Goal: Transaction & Acquisition: Obtain resource

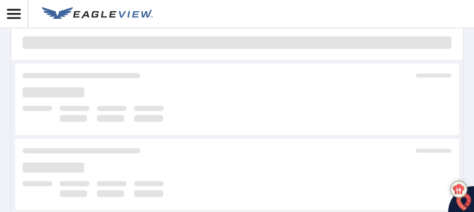
scroll to position [157, 0]
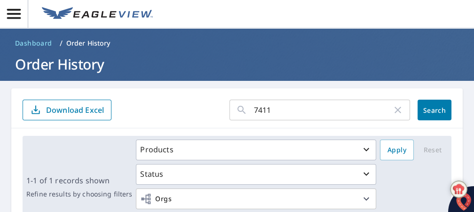
click at [281, 112] on input "7411" at bounding box center [323, 110] width 138 height 26
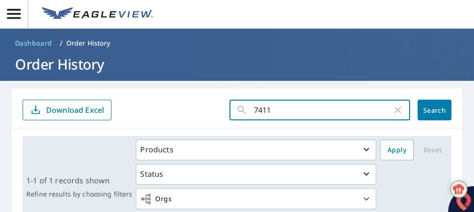
click at [281, 111] on input "7411" at bounding box center [323, 110] width 138 height 26
click at [275, 110] on input "1502 adem" at bounding box center [323, 110] width 138 height 26
type input "1502 [PERSON_NAME]"
click at [433, 108] on span "Search" at bounding box center [434, 110] width 19 height 9
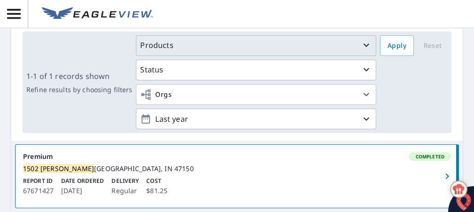
scroll to position [151, 0]
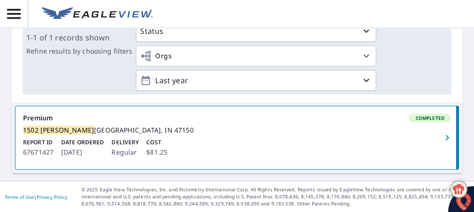
click at [416, 115] on span "Completed" at bounding box center [430, 118] width 40 height 7
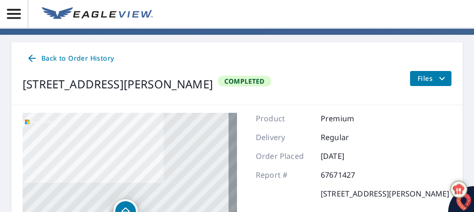
scroll to position [18, 0]
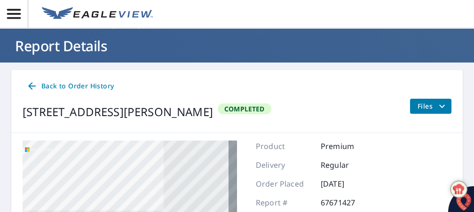
click at [436, 105] on icon "filesDropdownBtn-67671427" at bounding box center [441, 106] width 11 height 11
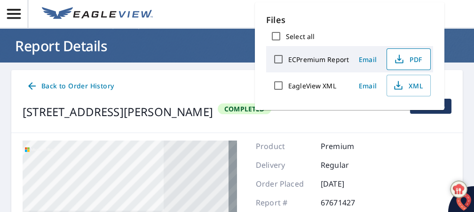
click at [414, 55] on span "PDF" at bounding box center [408, 59] width 30 height 11
click at [146, 85] on div "Back to Order History" at bounding box center [237, 86] width 429 height 17
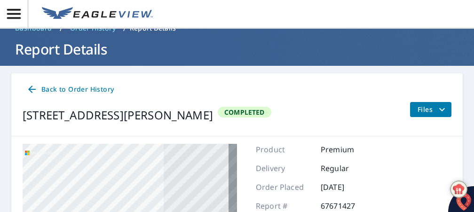
scroll to position [0, 0]
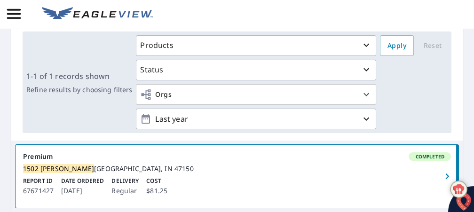
scroll to position [151, 0]
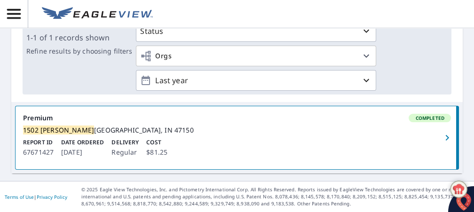
click at [442, 132] on icon "button" at bounding box center [447, 137] width 11 height 11
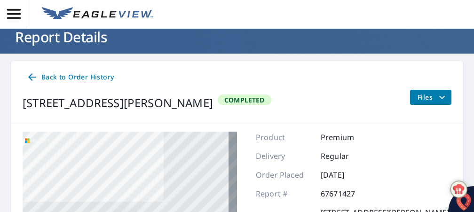
scroll to position [18, 0]
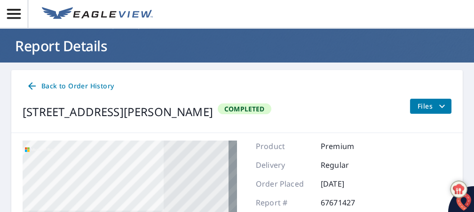
click at [428, 104] on span "Files" at bounding box center [433, 106] width 30 height 11
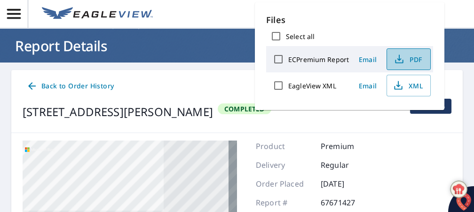
click at [412, 58] on span "PDF" at bounding box center [408, 59] width 30 height 11
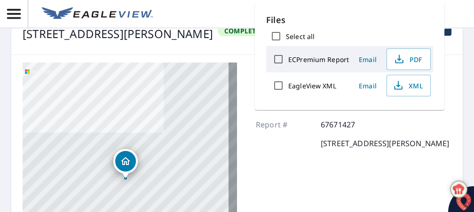
scroll to position [123, 0]
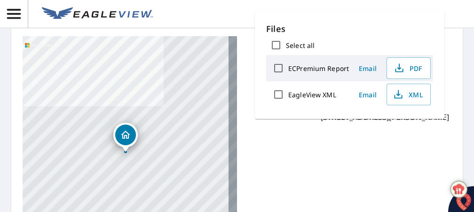
click at [181, 8] on header at bounding box center [237, 14] width 474 height 28
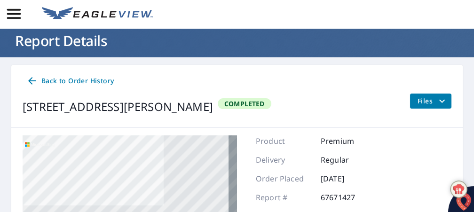
scroll to position [0, 0]
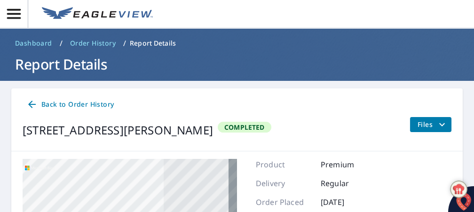
click at [261, 124] on span "Completed" at bounding box center [245, 127] width 52 height 9
click at [421, 127] on span "Files" at bounding box center [433, 124] width 30 height 11
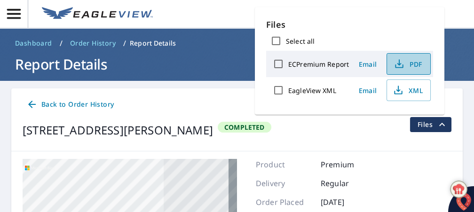
click at [404, 64] on span "PDF" at bounding box center [408, 63] width 30 height 11
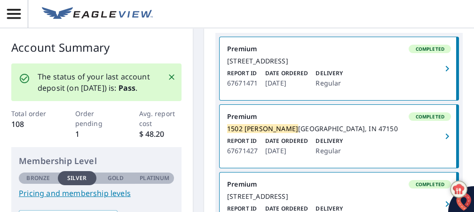
scroll to position [157, 0]
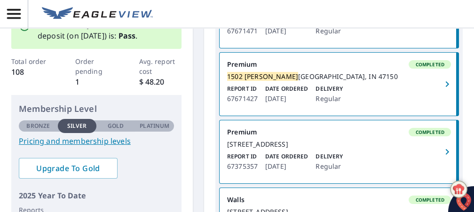
click at [442, 90] on icon "button" at bounding box center [447, 84] width 11 height 11
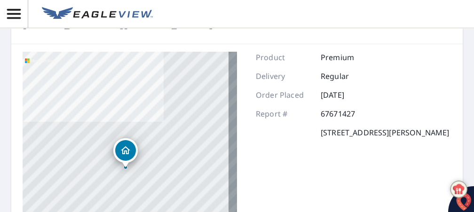
scroll to position [71, 0]
